Goal: Task Accomplishment & Management: Use online tool/utility

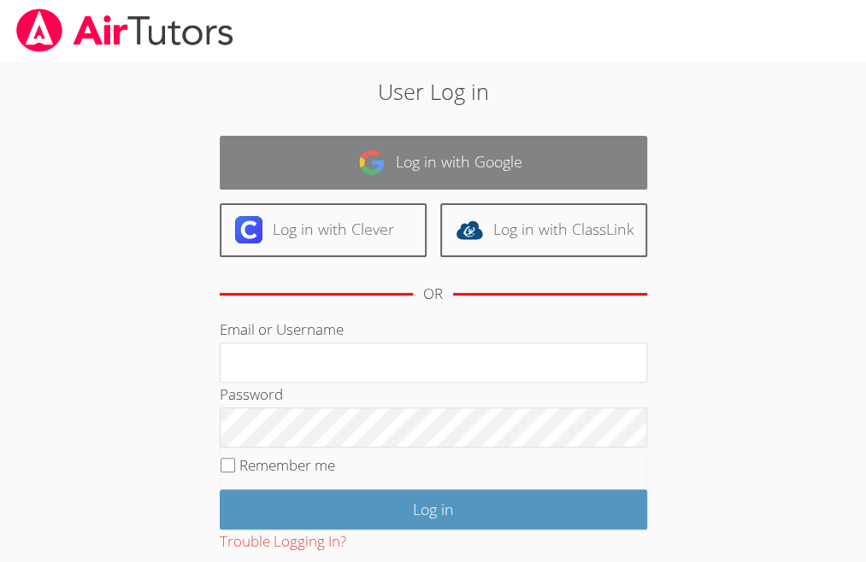
click at [414, 153] on link "Log in with Google" at bounding box center [433, 163] width 427 height 54
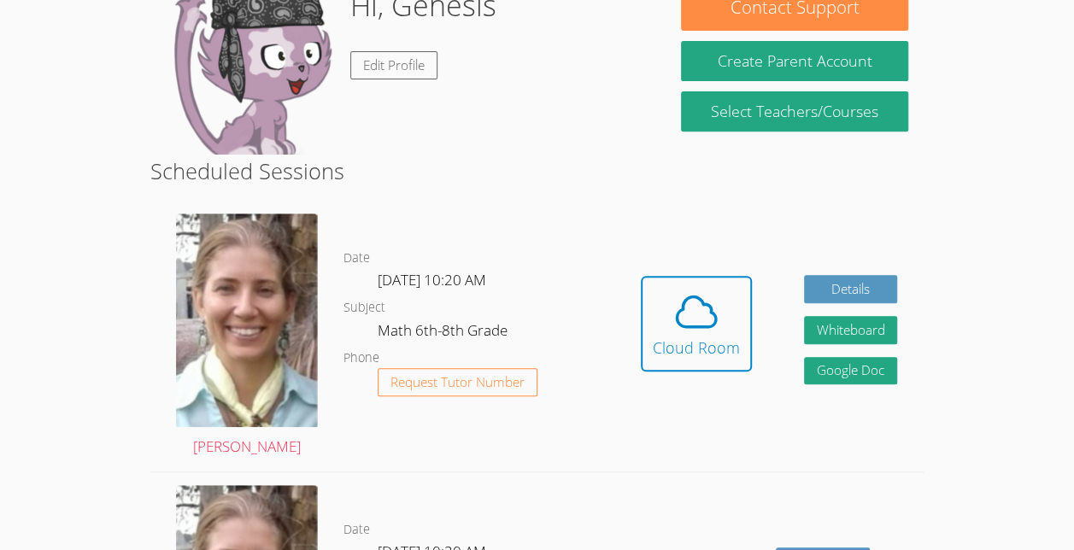
scroll to position [367, 0]
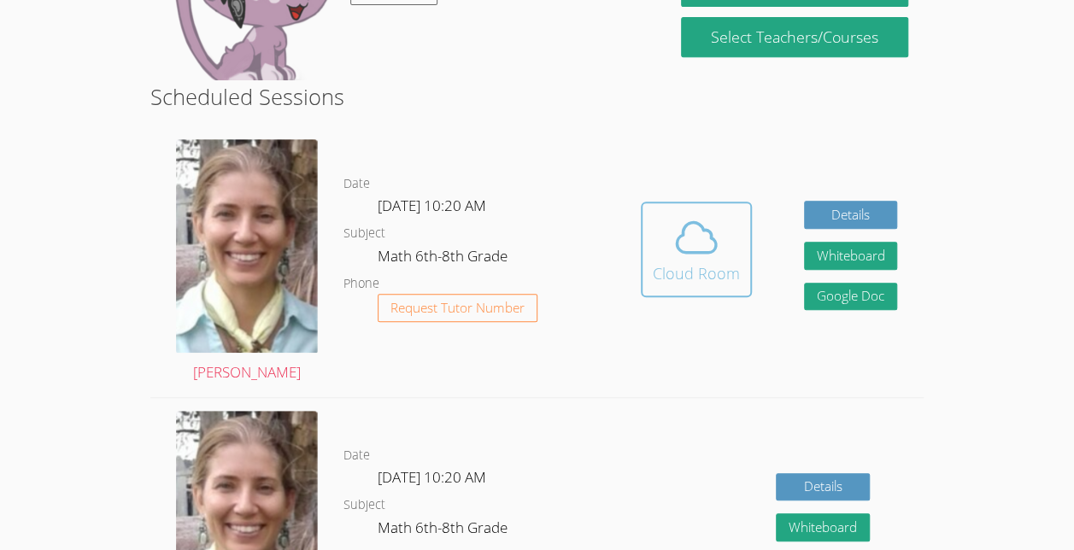
click at [702, 223] on icon at bounding box center [697, 238] width 48 height 48
